Goal: Transaction & Acquisition: Book appointment/travel/reservation

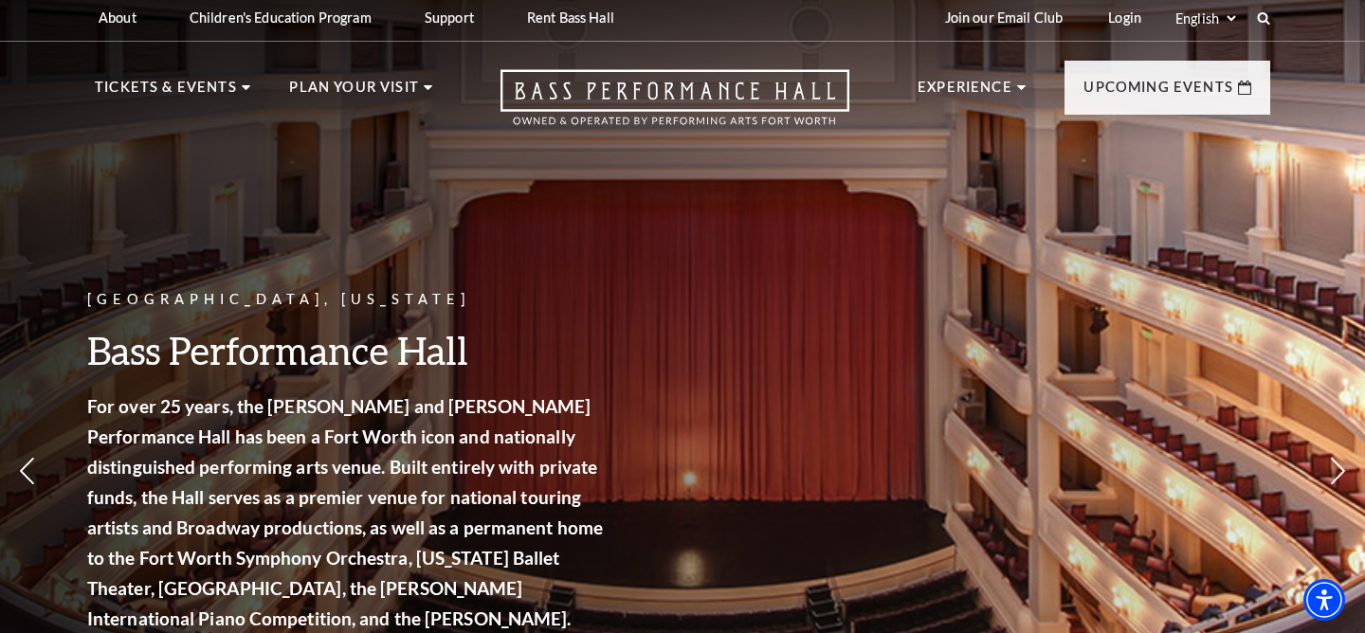
scroll to position [10, 0]
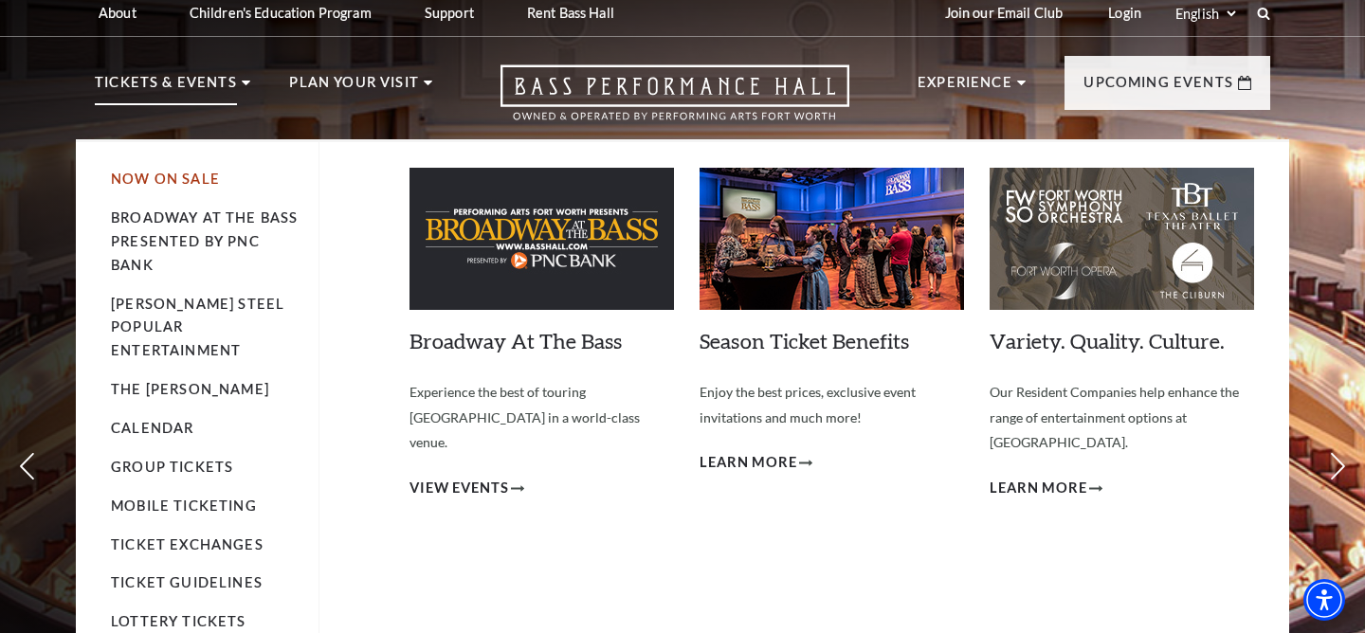
click at [189, 177] on link "Now On Sale" at bounding box center [165, 179] width 109 height 16
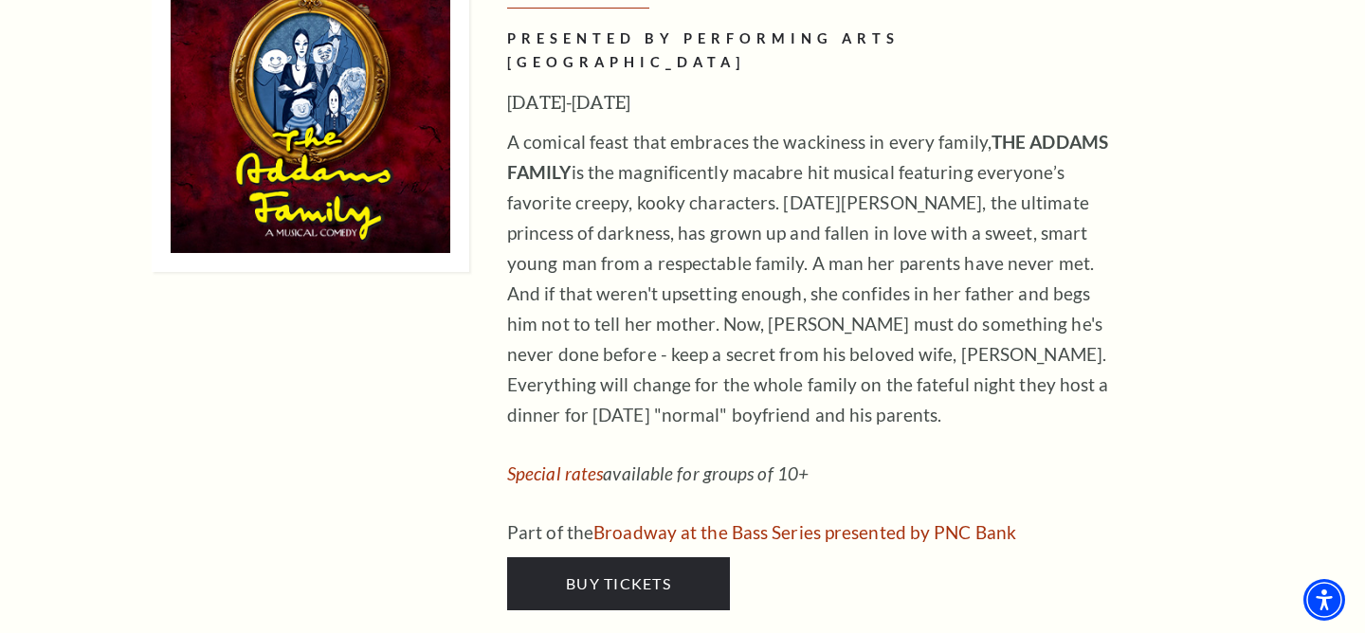
scroll to position [3064, 0]
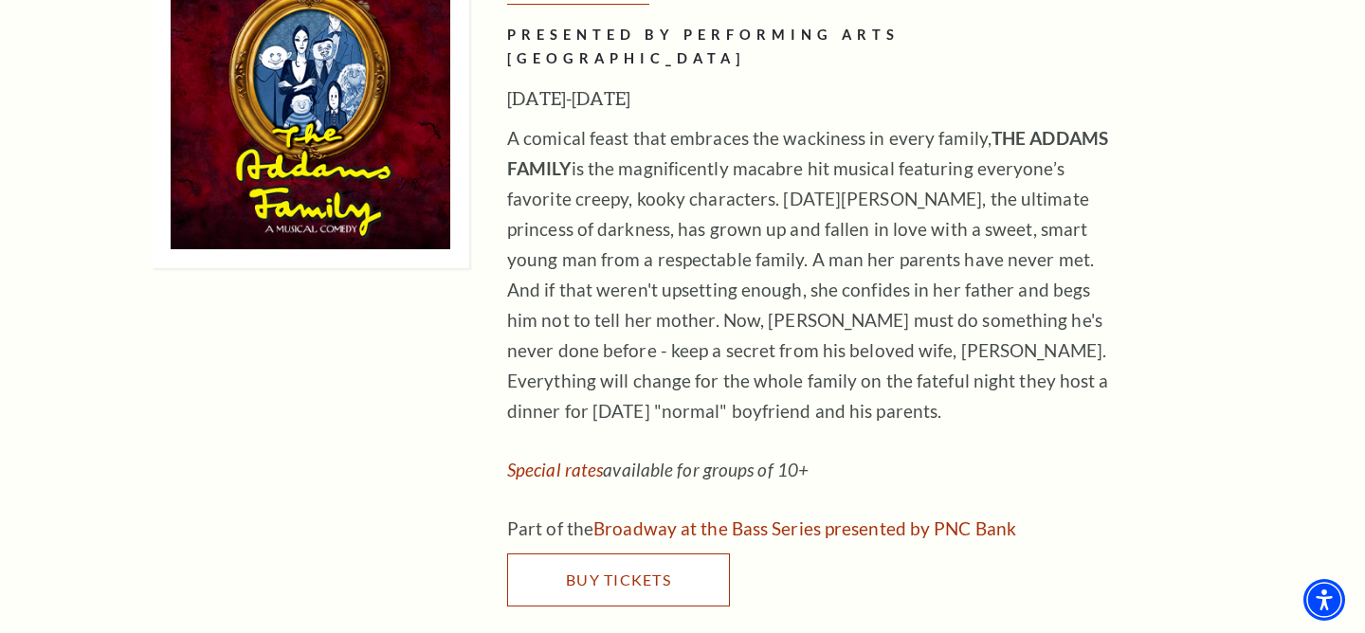
click at [598, 571] on span "Buy Tickets" at bounding box center [618, 580] width 105 height 18
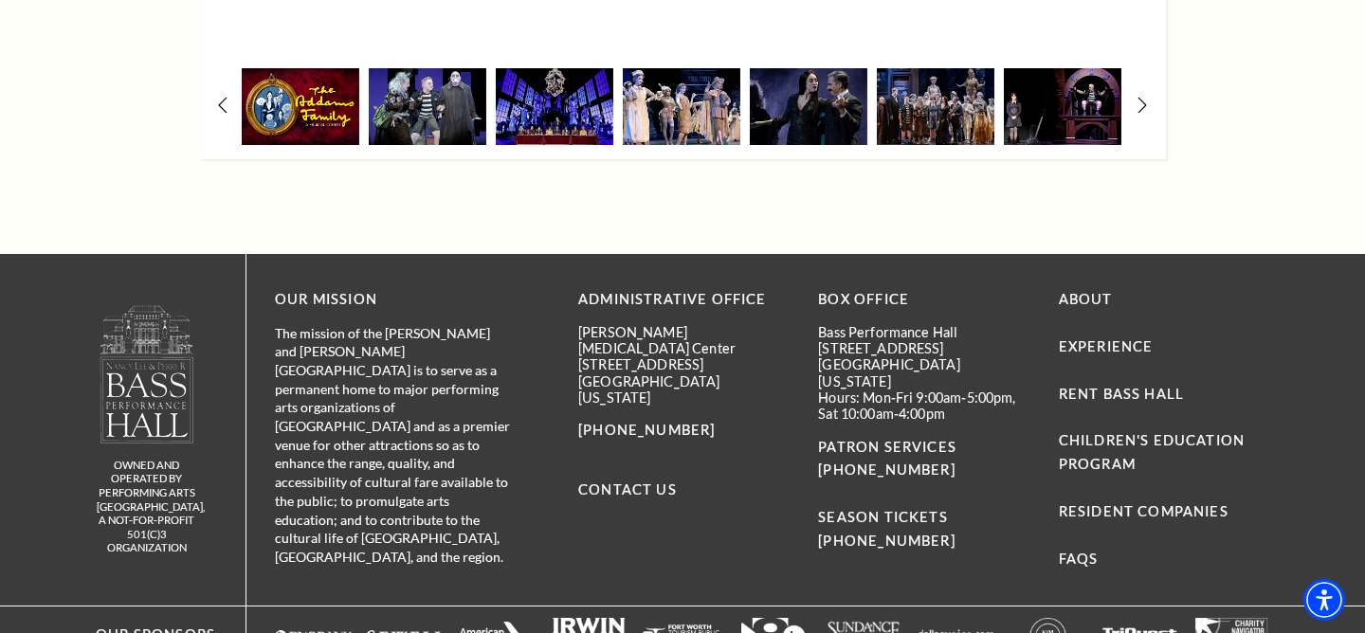
scroll to position [3077, 0]
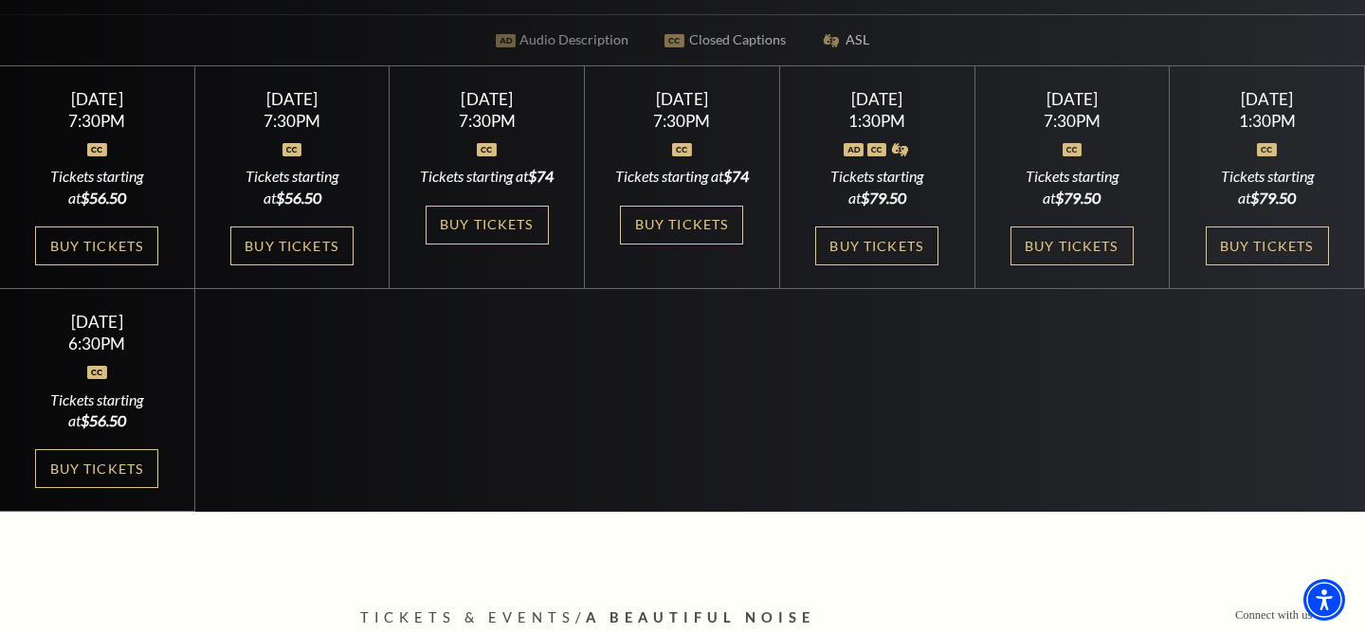
scroll to position [558, 0]
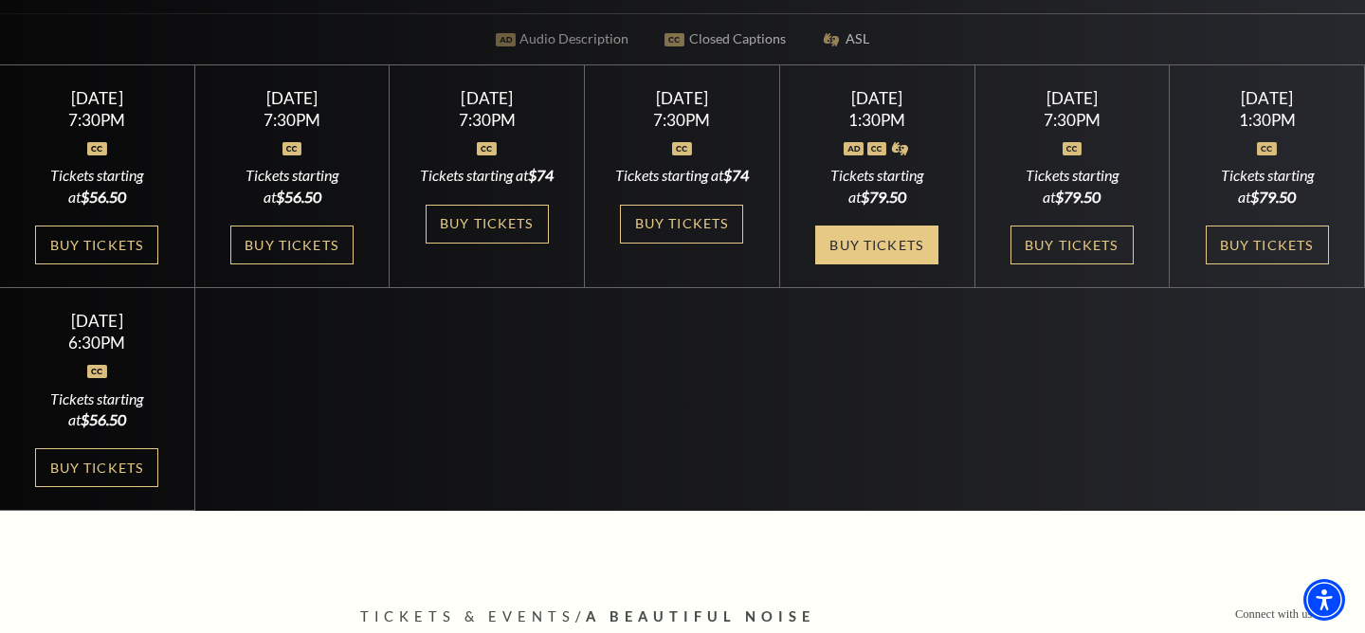
click at [885, 265] on link "Buy Tickets" at bounding box center [876, 245] width 123 height 39
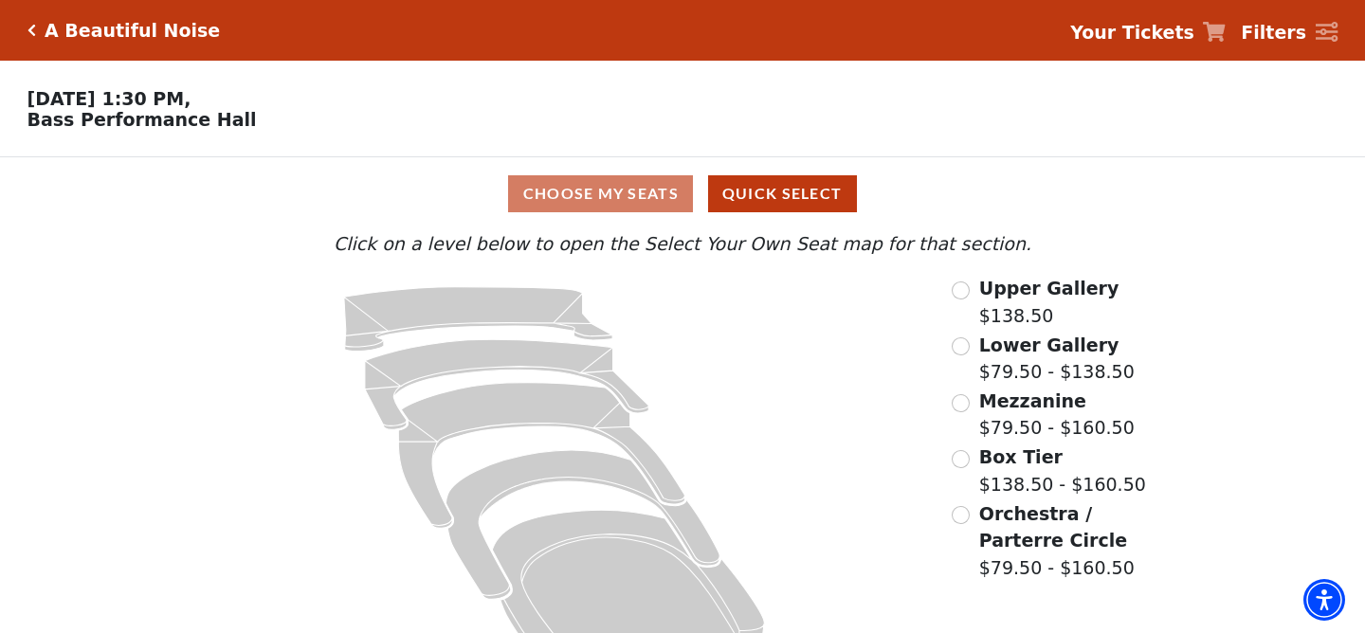
scroll to position [54, 0]
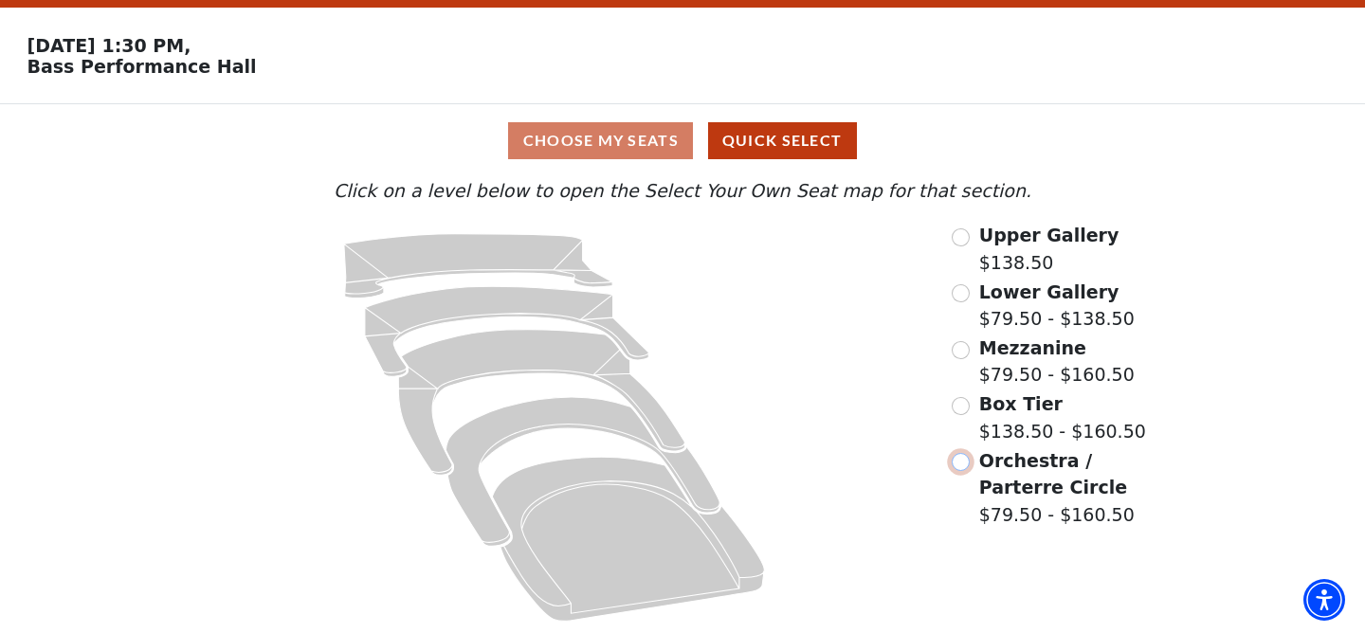
click at [961, 460] on input "Orchestra / Parterre Circle$79.50 - $160.50\a" at bounding box center [961, 462] width 18 height 18
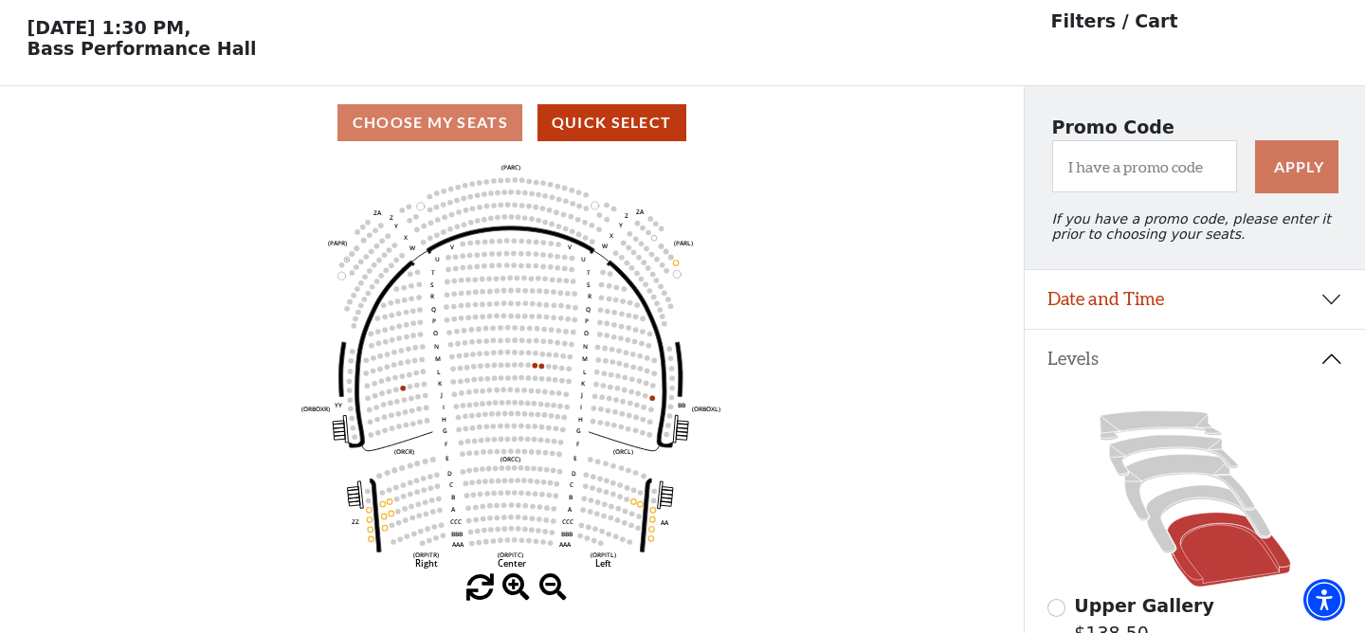
scroll to position [0, 0]
